Goal: Use online tool/utility: Utilize a website feature to perform a specific function

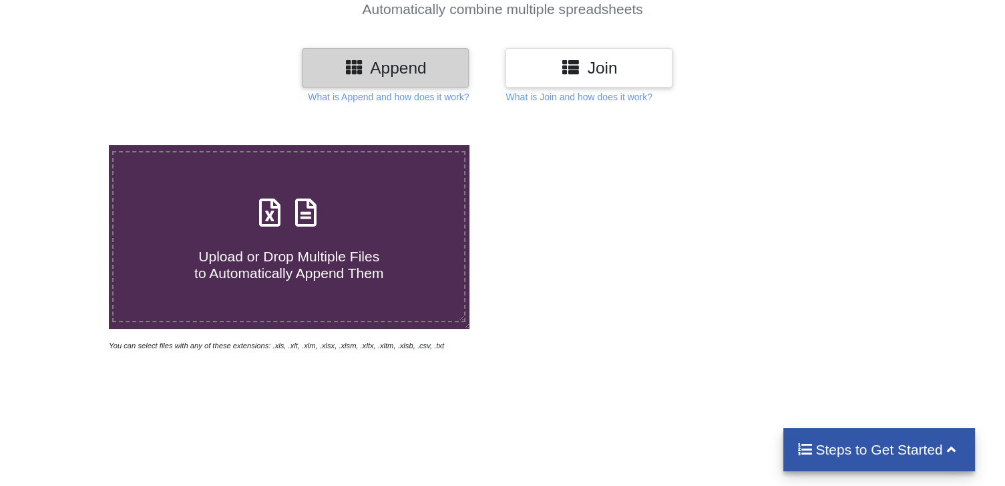
click at [343, 237] on h4 "Upload or Drop Multiple Files to Automatically Append Them" at bounding box center [289, 256] width 351 height 51
click at [69, 145] on input "Upload or Drop Multiple Files to Automatically Append Them" at bounding box center [69, 145] width 0 height 0
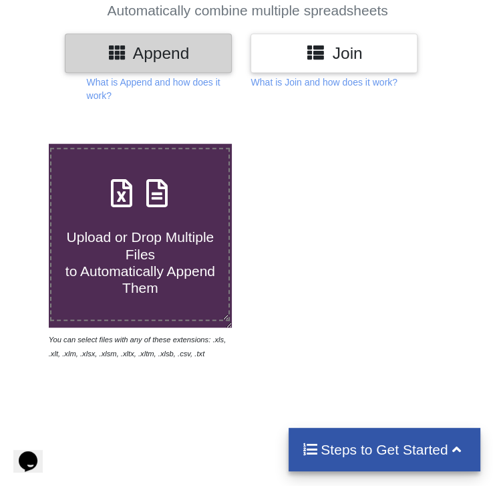
type input "C:\fakepath\transactions.xlsx"
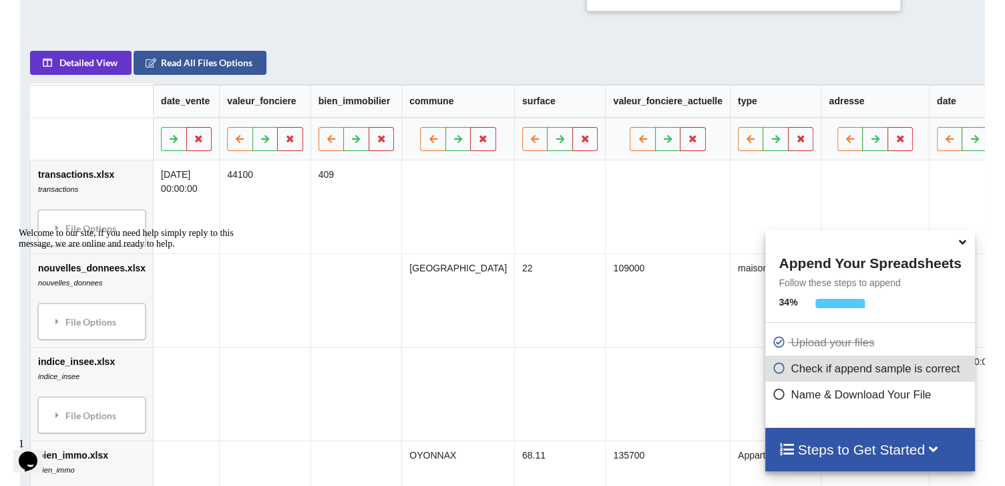
click at [942, 452] on icon at bounding box center [933, 448] width 17 height 14
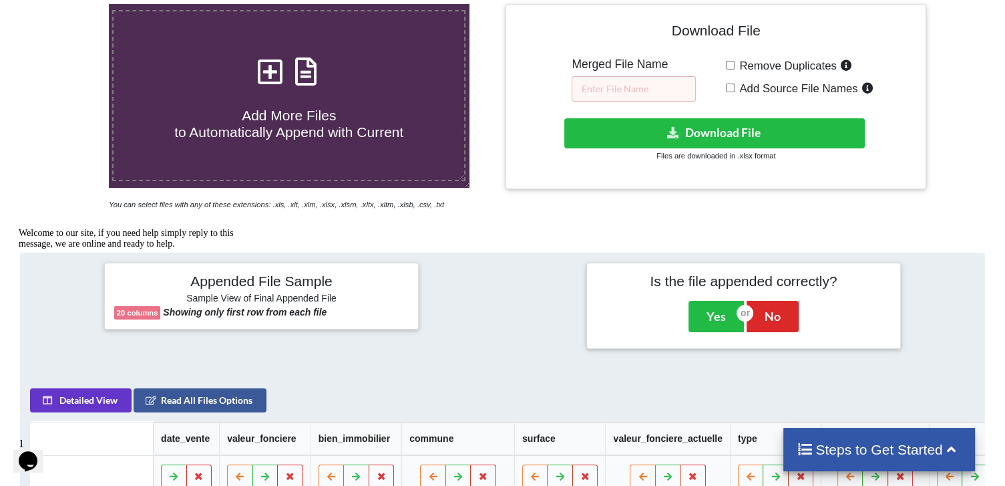
scroll to position [277, 0]
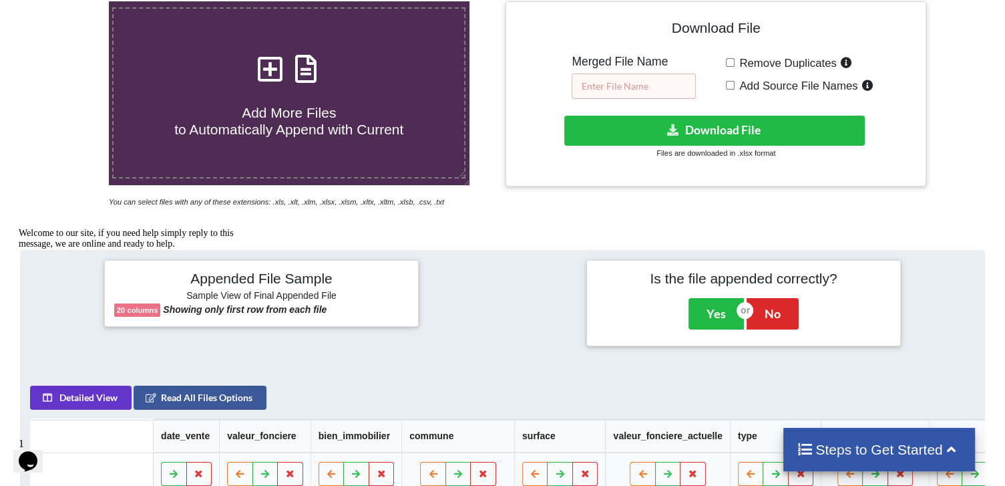
click at [626, 83] on input "text" at bounding box center [634, 85] width 124 height 25
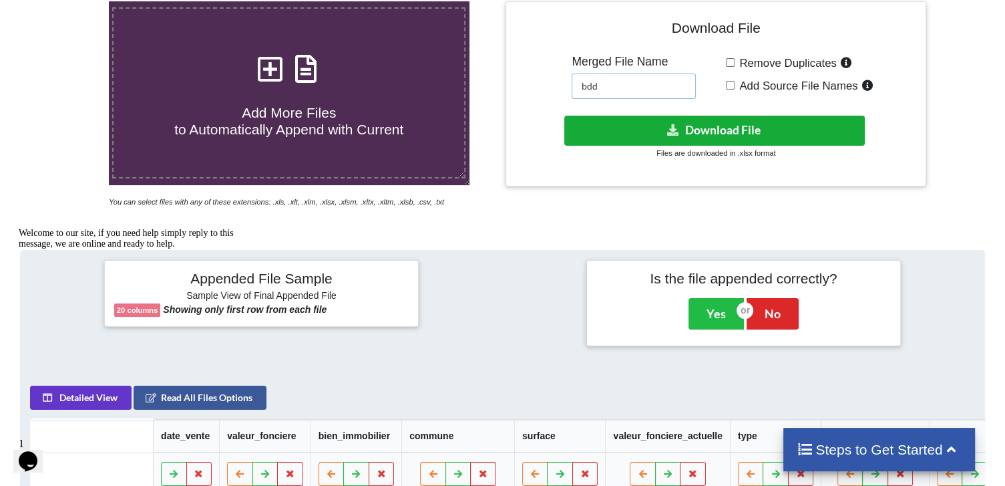
type input "bdd"
click at [661, 139] on button "Download File" at bounding box center [715, 131] width 301 height 30
